Goal: Learn about a topic

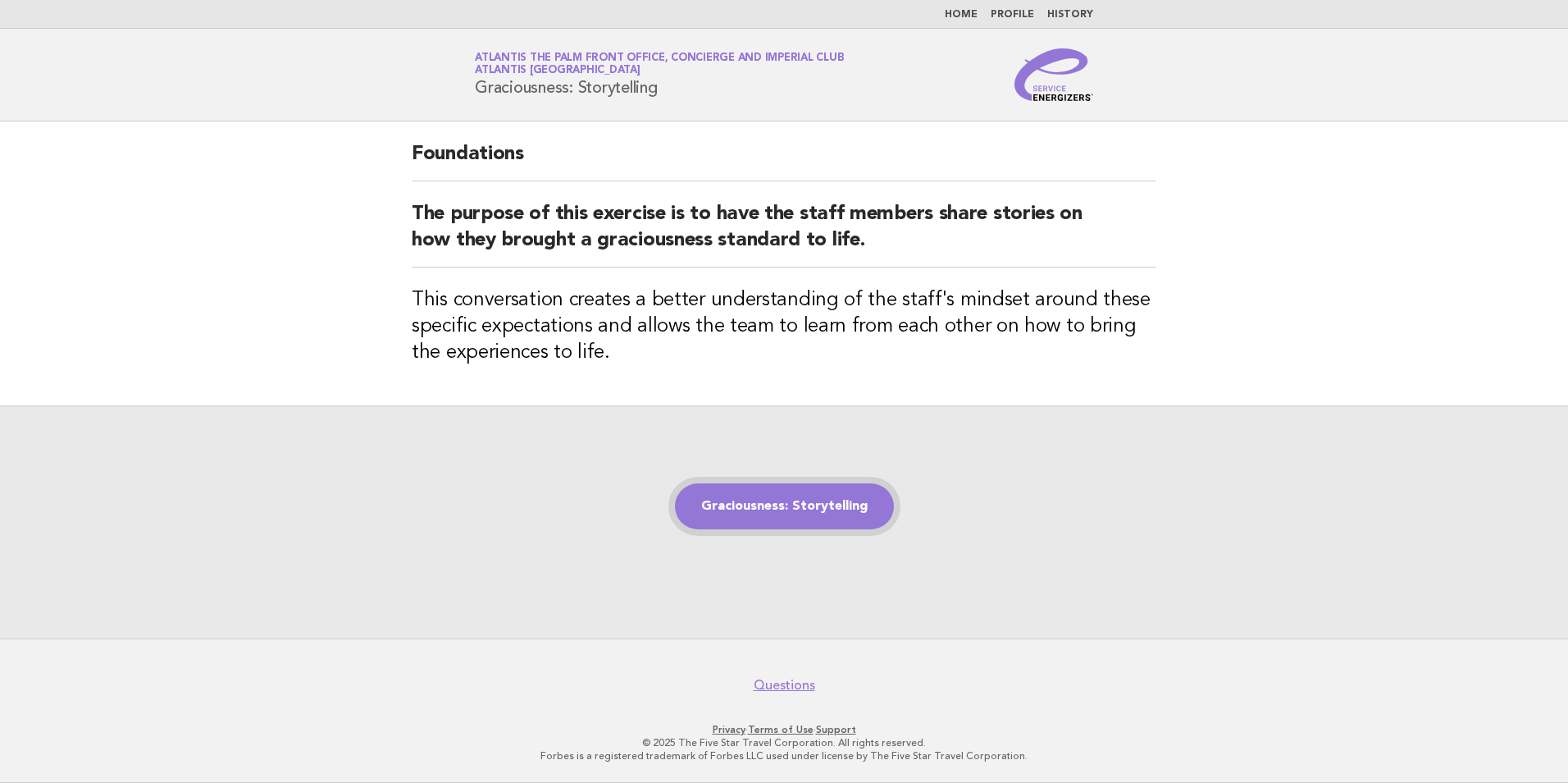
click at [817, 505] on link "Graciousness: Storytelling" at bounding box center [784, 506] width 219 height 46
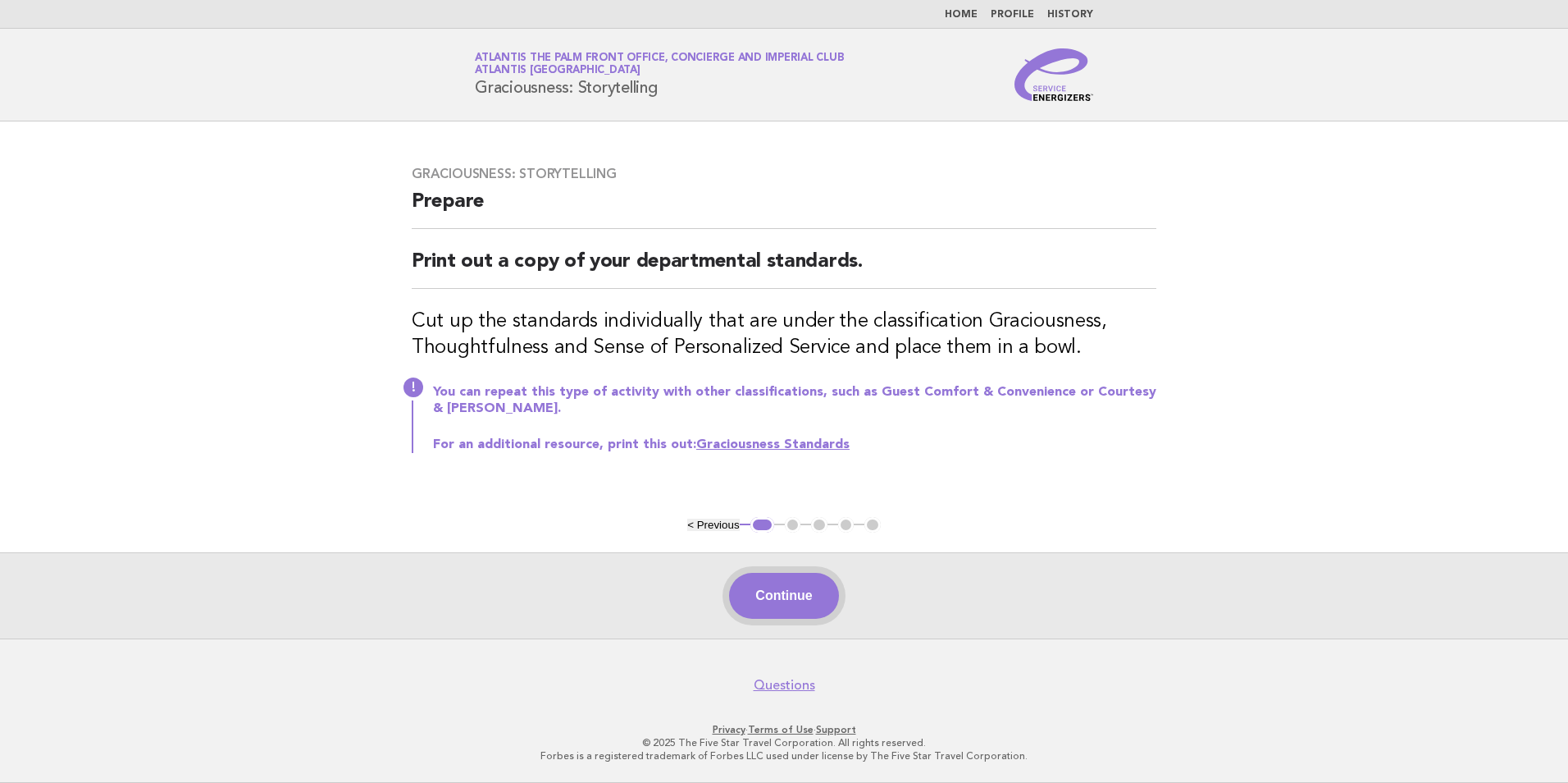
click at [788, 607] on button "Continue" at bounding box center [784, 595] width 109 height 46
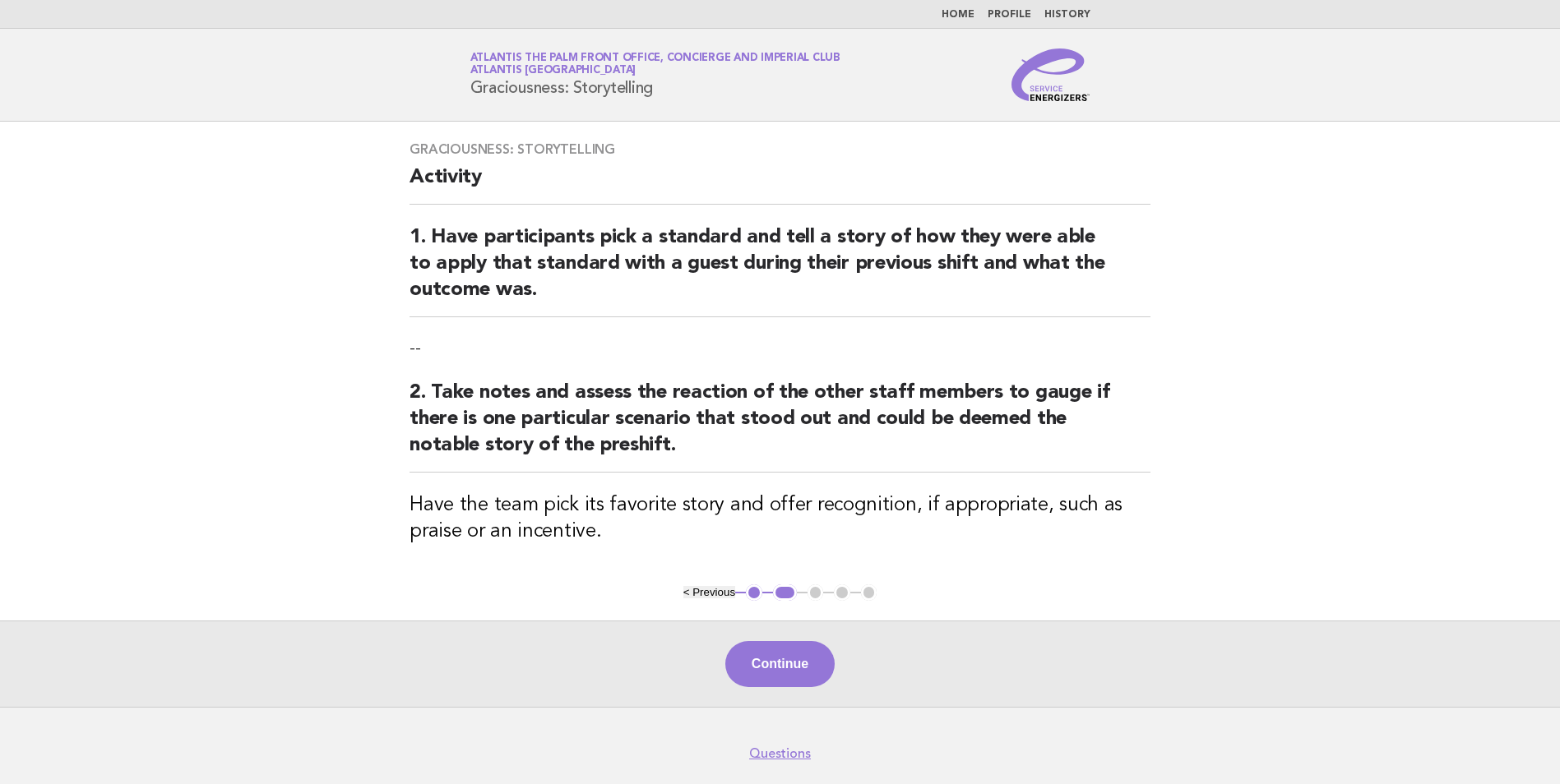
click at [765, 653] on button "Continue" at bounding box center [780, 664] width 109 height 46
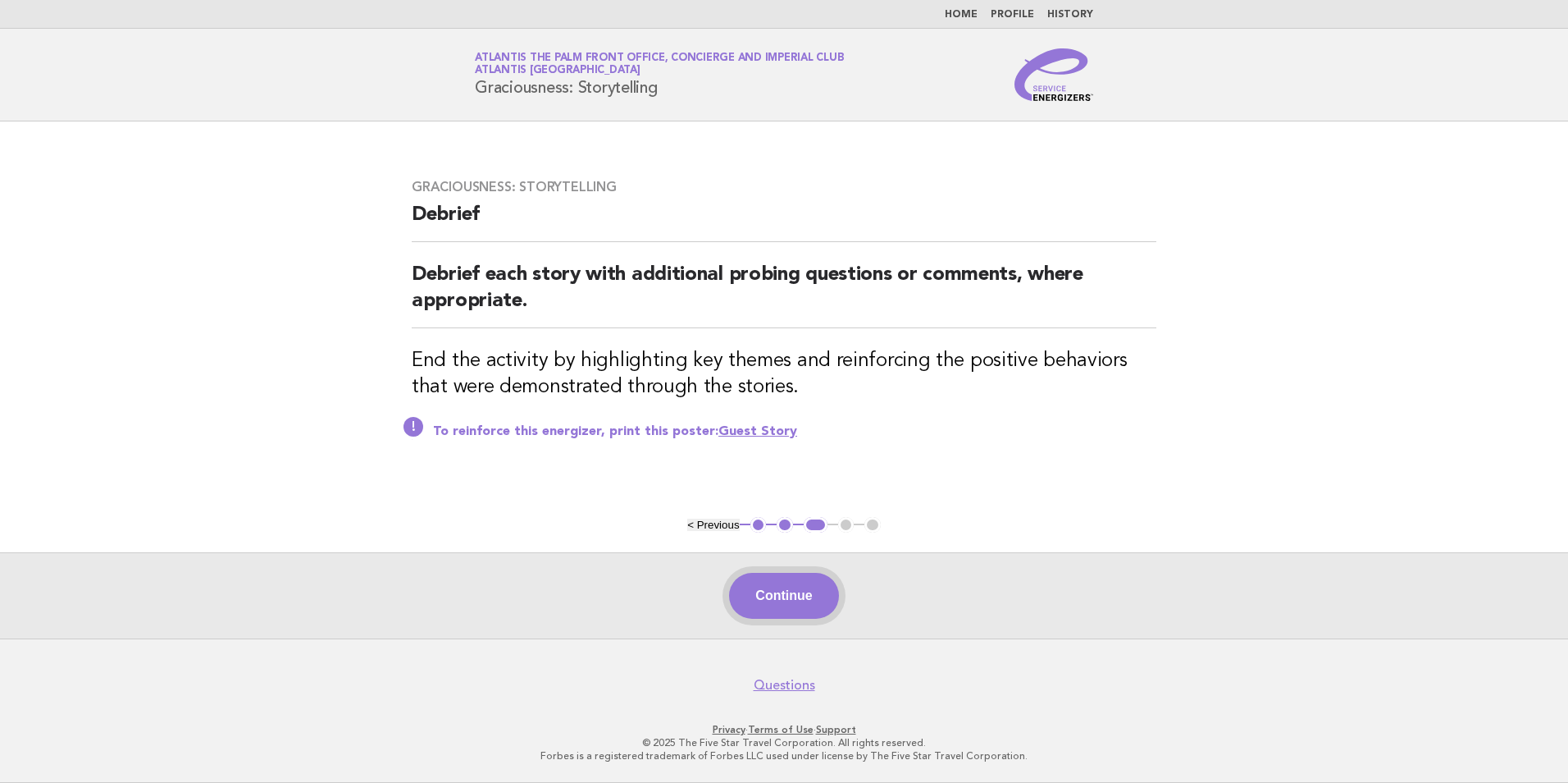
click at [771, 602] on button "Continue" at bounding box center [784, 595] width 109 height 46
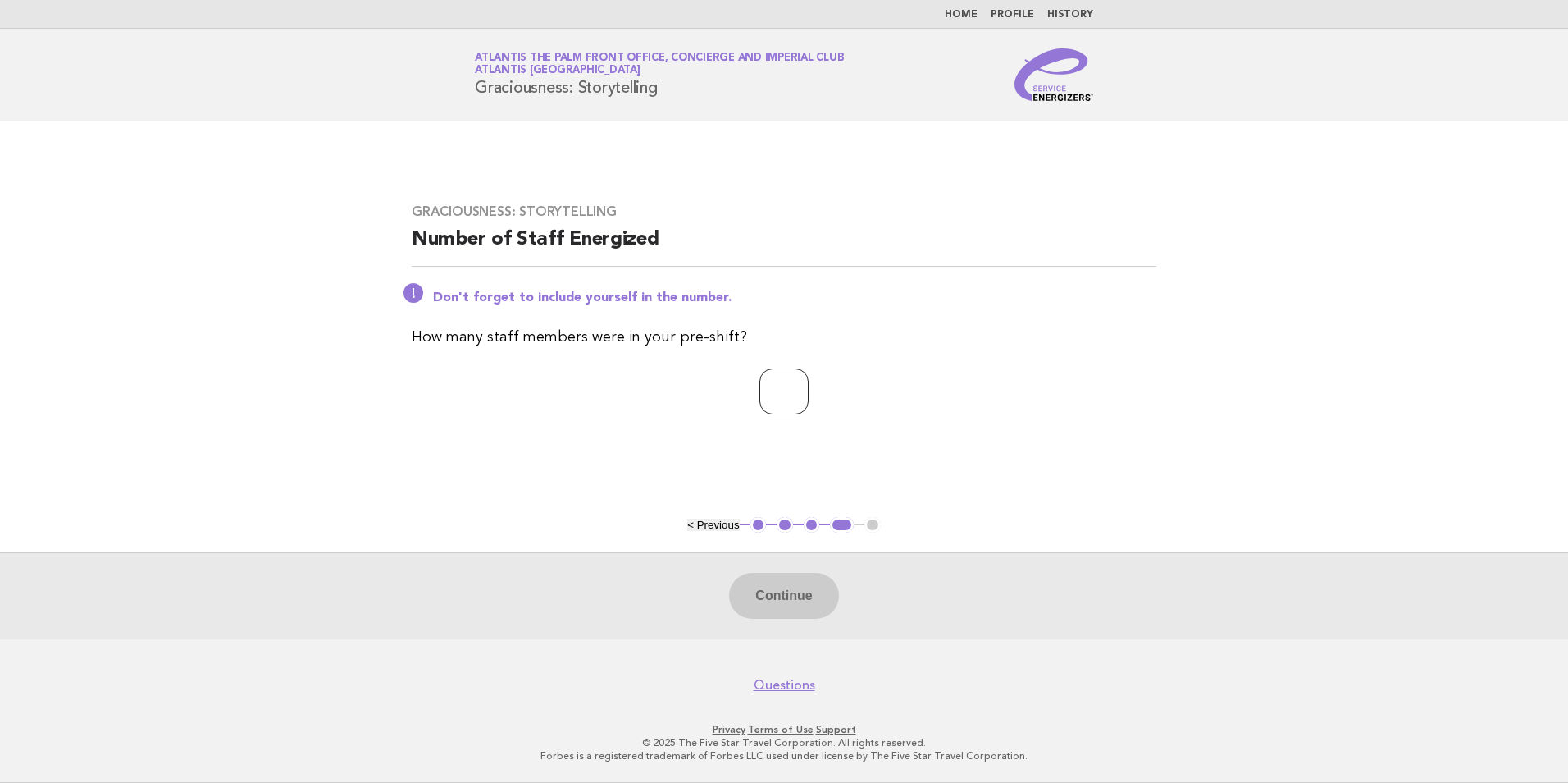
click at [808, 379] on input "number" at bounding box center [784, 391] width 50 height 46
type input "*"
drag, startPoint x: 781, startPoint y: 597, endPoint x: 631, endPoint y: 387, distance: 258.1
click at [783, 576] on button "Continue" at bounding box center [784, 595] width 109 height 46
